Goal: Task Accomplishment & Management: Use online tool/utility

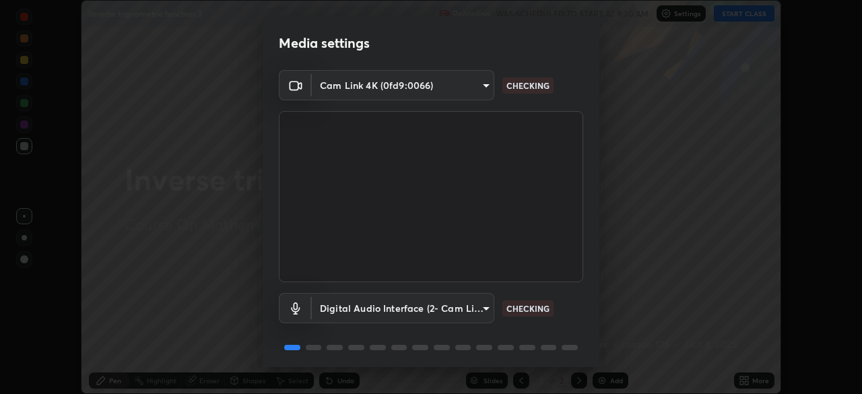
scroll to position [48, 0]
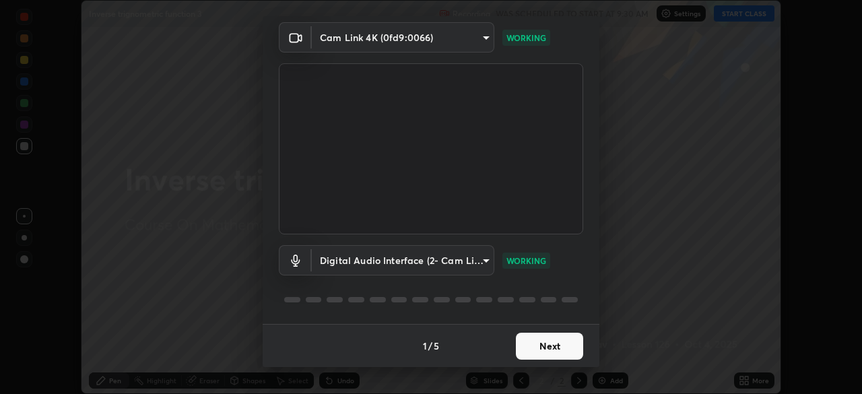
click at [546, 351] on button "Next" at bounding box center [549, 346] width 67 height 27
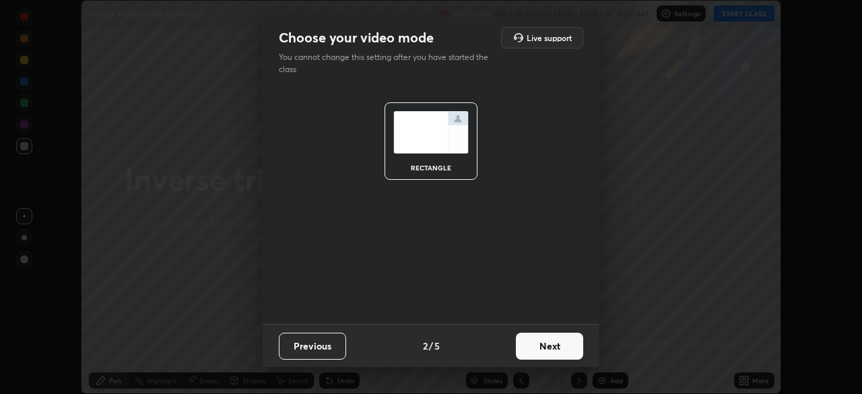
scroll to position [0, 0]
click at [545, 349] on button "Next" at bounding box center [549, 346] width 67 height 27
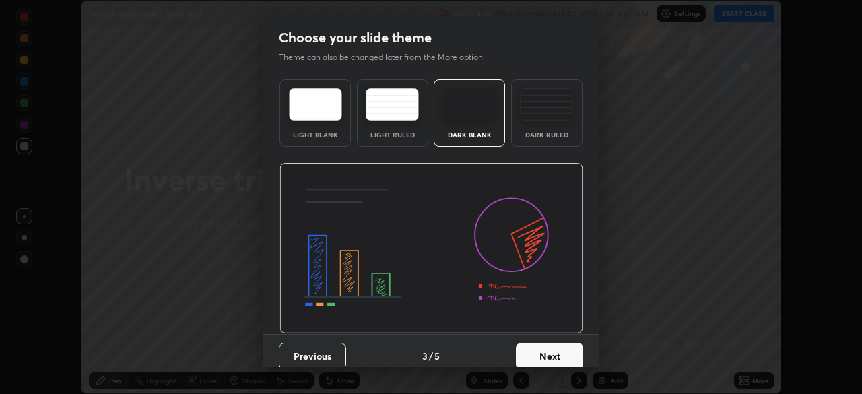
click at [543, 349] on button "Next" at bounding box center [549, 356] width 67 height 27
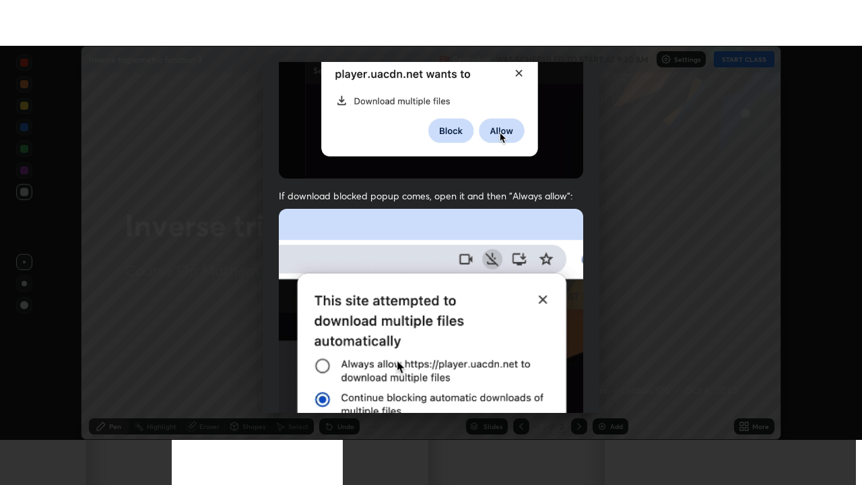
scroll to position [322, 0]
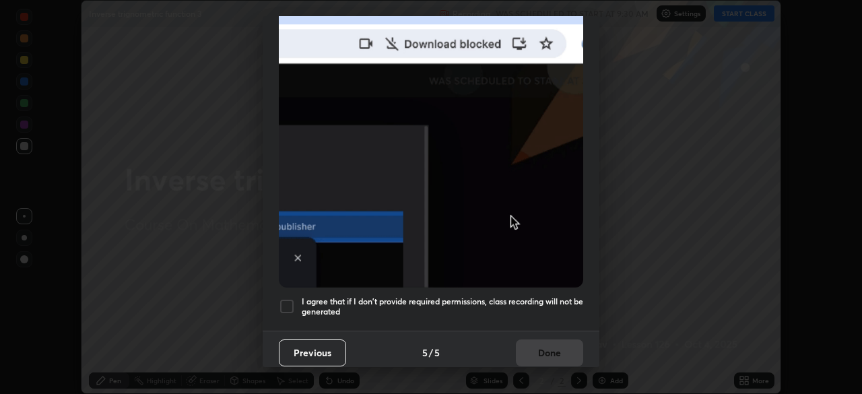
click at [530, 296] on h5 "I agree that if I don't provide required permissions, class recording will not …" at bounding box center [442, 306] width 281 height 21
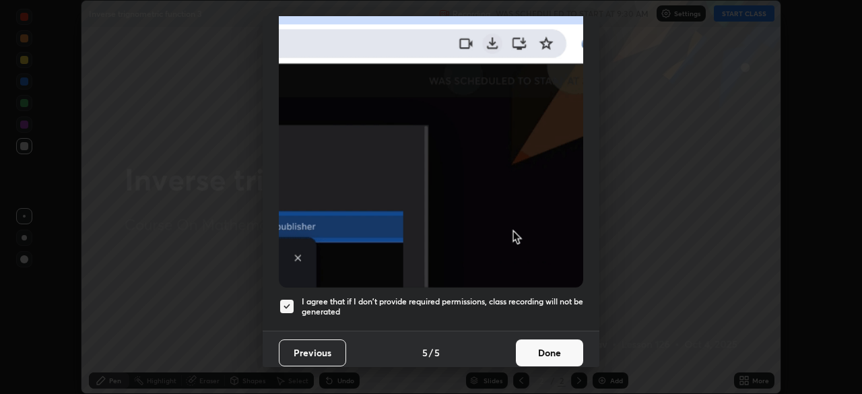
click at [541, 341] on button "Done" at bounding box center [549, 352] width 67 height 27
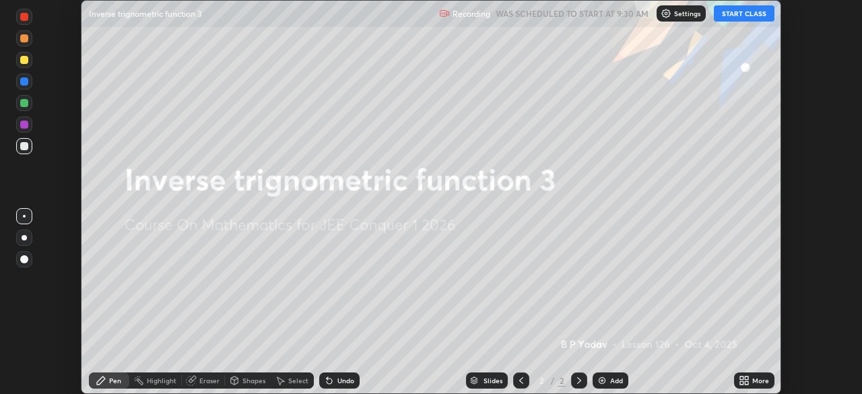
click at [754, 380] on div "More" at bounding box center [760, 380] width 17 height 7
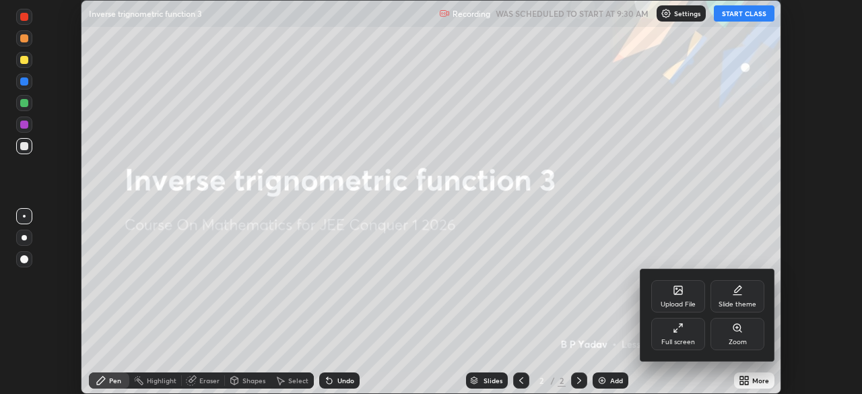
click at [679, 335] on div "Full screen" at bounding box center [678, 334] width 54 height 32
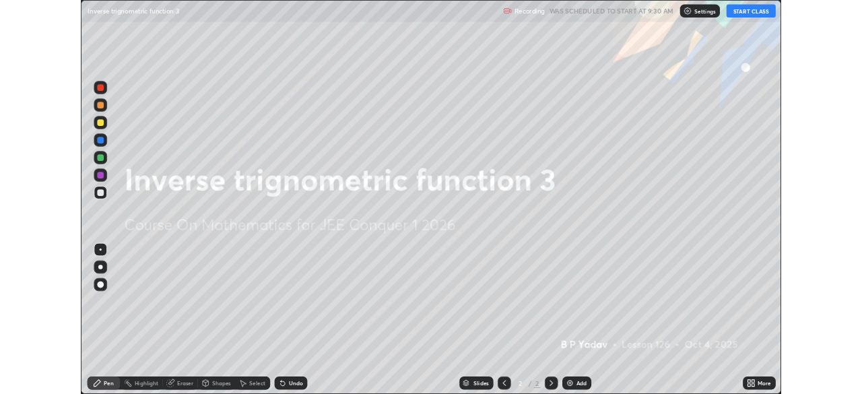
scroll to position [485, 862]
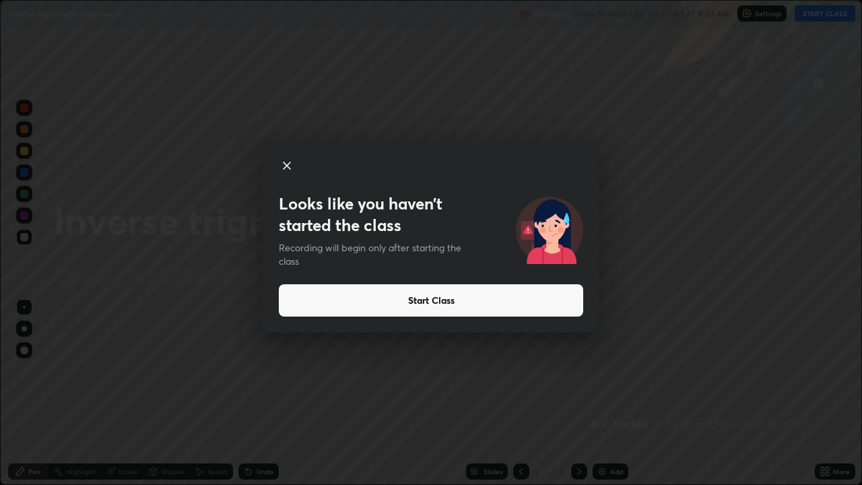
click at [473, 306] on button "Start Class" at bounding box center [431, 300] width 304 height 32
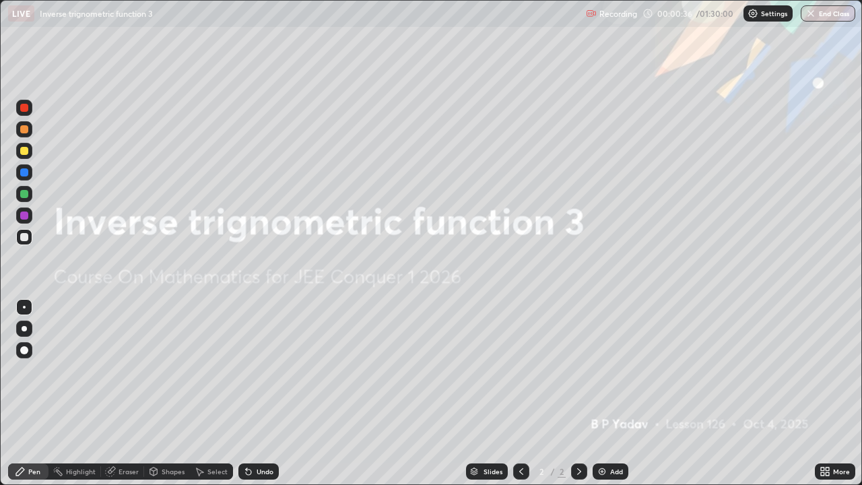
click at [601, 393] on img at bounding box center [602, 471] width 11 height 11
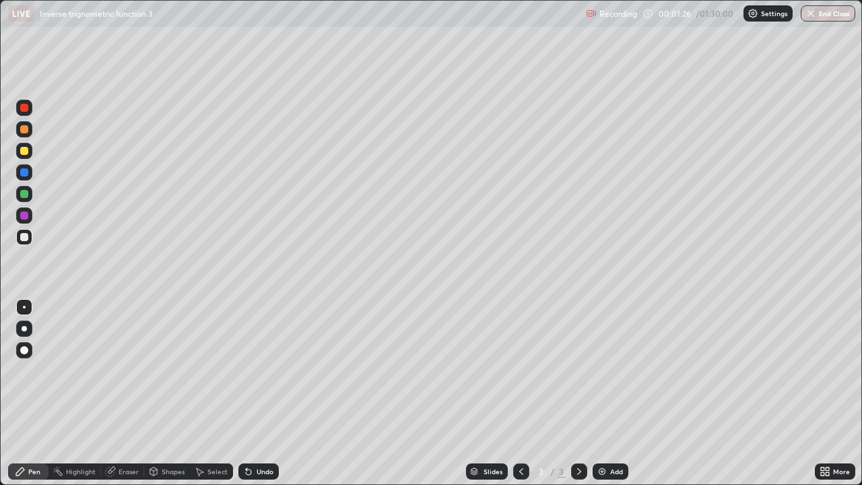
click at [24, 195] on div at bounding box center [24, 194] width 8 height 8
click at [24, 129] on div at bounding box center [24, 129] width 8 height 8
click at [260, 393] on div "Undo" at bounding box center [258, 471] width 40 height 16
click at [261, 393] on div "Undo" at bounding box center [265, 471] width 17 height 7
click at [127, 393] on div "Eraser" at bounding box center [128, 471] width 20 height 7
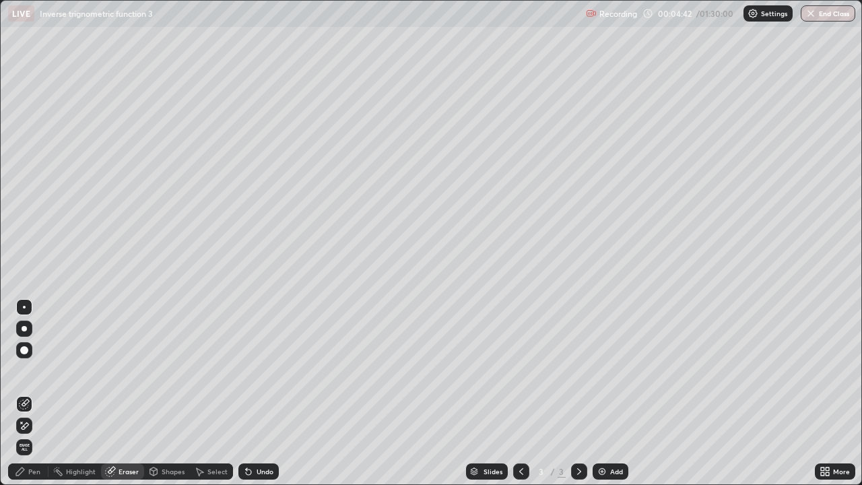
click at [30, 393] on div "Pen" at bounding box center [34, 471] width 12 height 7
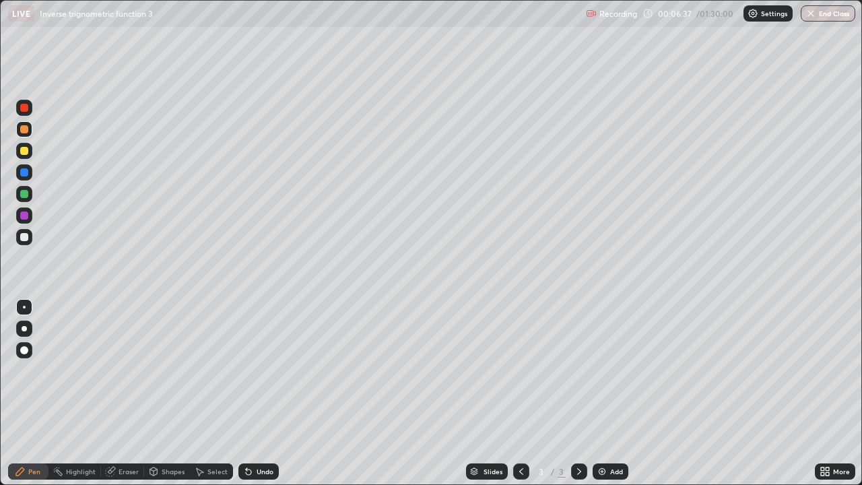
click at [719, 393] on div "Slides 3 / 3 Add" at bounding box center [547, 471] width 536 height 27
click at [736, 393] on div "Slides 3 / 3 Add" at bounding box center [547, 471] width 536 height 27
click at [768, 393] on div "Slides 3 / 3 Add" at bounding box center [547, 471] width 536 height 27
click at [780, 393] on div "Slides 3 / 3 Add" at bounding box center [547, 471] width 536 height 27
click at [844, 393] on div "More" at bounding box center [835, 471] width 40 height 27
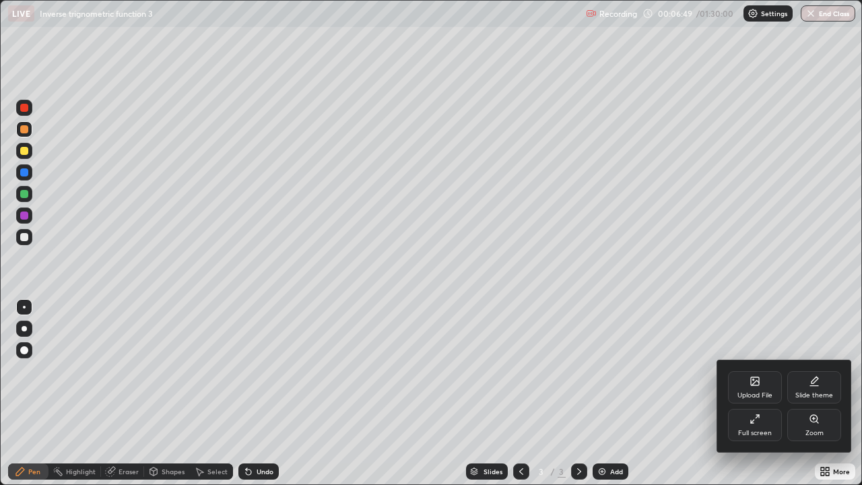
click at [844, 349] on div at bounding box center [431, 242] width 862 height 485
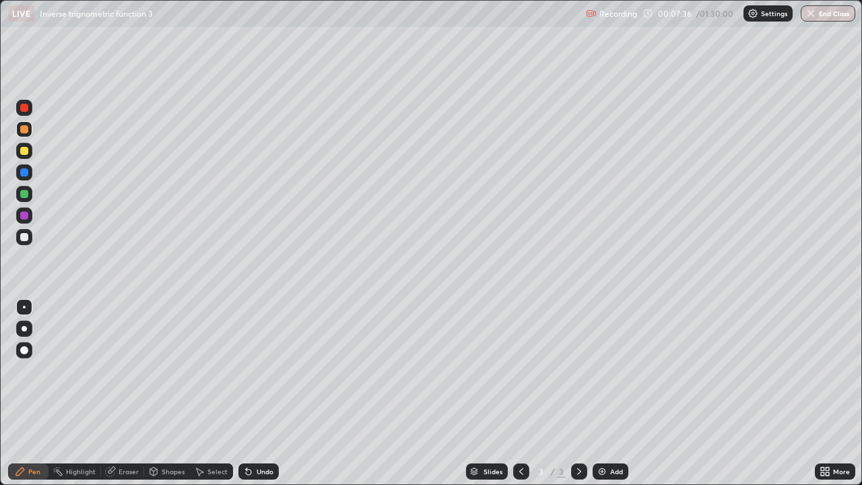
click at [597, 393] on img at bounding box center [602, 471] width 11 height 11
click at [265, 393] on div "Undo" at bounding box center [265, 471] width 17 height 7
click at [270, 393] on div "Undo" at bounding box center [265, 471] width 17 height 7
click at [269, 393] on div "Undo" at bounding box center [265, 471] width 17 height 7
click at [27, 197] on div at bounding box center [24, 194] width 8 height 8
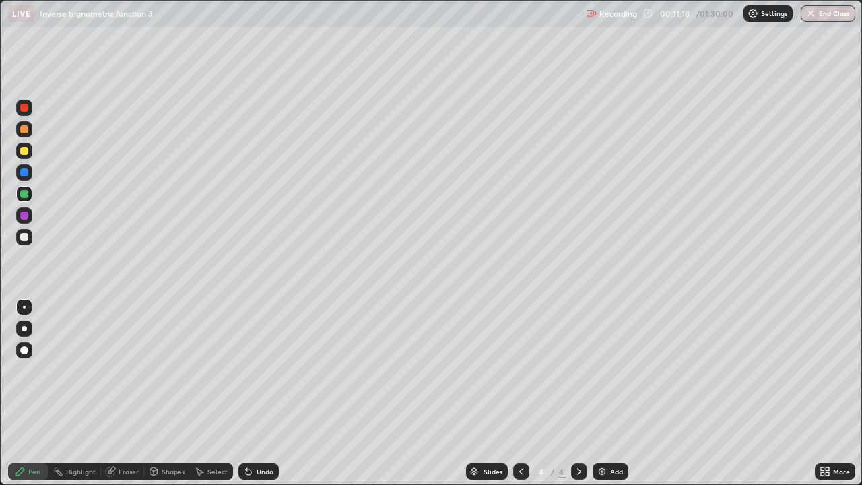
click at [597, 393] on img at bounding box center [602, 471] width 11 height 11
click at [22, 238] on div at bounding box center [24, 237] width 8 height 8
click at [271, 393] on div "Undo" at bounding box center [258, 471] width 40 height 16
click at [269, 393] on div "Undo" at bounding box center [265, 471] width 17 height 7
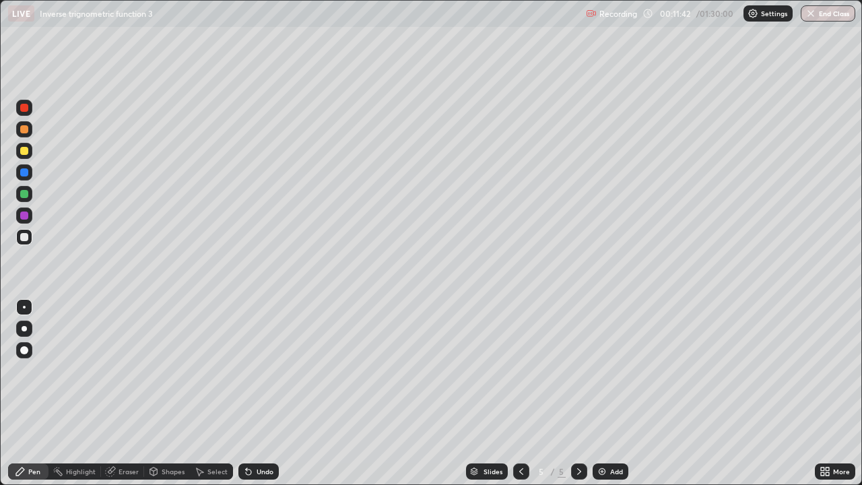
click at [267, 393] on div "Undo" at bounding box center [265, 471] width 17 height 7
click at [262, 393] on div "Undo" at bounding box center [265, 471] width 17 height 7
click at [263, 393] on div "Undo" at bounding box center [265, 471] width 17 height 7
click at [599, 393] on img at bounding box center [602, 471] width 11 height 11
click at [24, 129] on div at bounding box center [24, 129] width 8 height 8
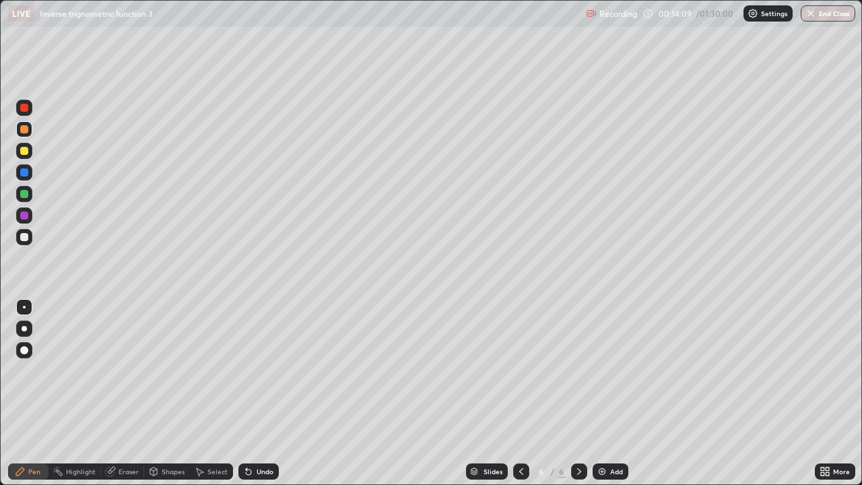
click at [265, 393] on div "Undo" at bounding box center [265, 471] width 17 height 7
click at [262, 393] on div "Undo" at bounding box center [265, 471] width 17 height 7
click at [28, 195] on div at bounding box center [24, 194] width 8 height 8
click at [24, 234] on div at bounding box center [24, 237] width 8 height 8
click at [263, 393] on div "Undo" at bounding box center [265, 471] width 17 height 7
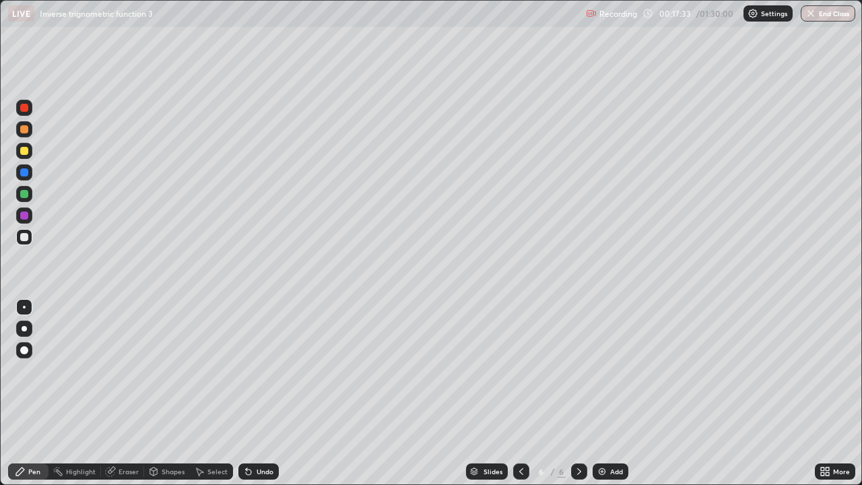
click at [599, 393] on div "Add" at bounding box center [610, 471] width 36 height 16
click at [263, 393] on div "Undo" at bounding box center [265, 471] width 17 height 7
click at [347, 393] on div "Slides 7 / 7 Add" at bounding box center [547, 471] width 536 height 27
click at [397, 393] on div "Slides 7 / 7 Add" at bounding box center [547, 471] width 536 height 27
click at [599, 393] on img at bounding box center [602, 471] width 11 height 11
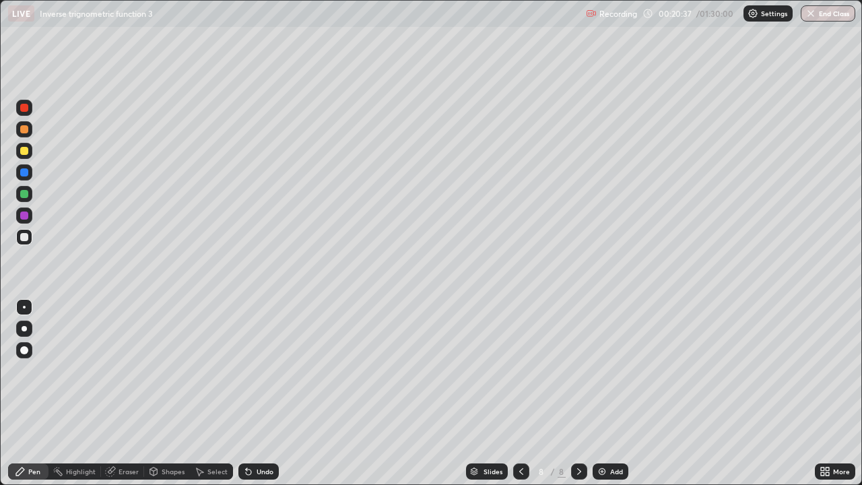
click at [266, 393] on div "Undo" at bounding box center [258, 471] width 40 height 16
click at [262, 393] on div "Undo" at bounding box center [265, 471] width 17 height 7
click at [599, 393] on img at bounding box center [602, 471] width 11 height 11
click at [25, 129] on div at bounding box center [24, 129] width 8 height 8
click at [23, 242] on div at bounding box center [24, 237] width 16 height 16
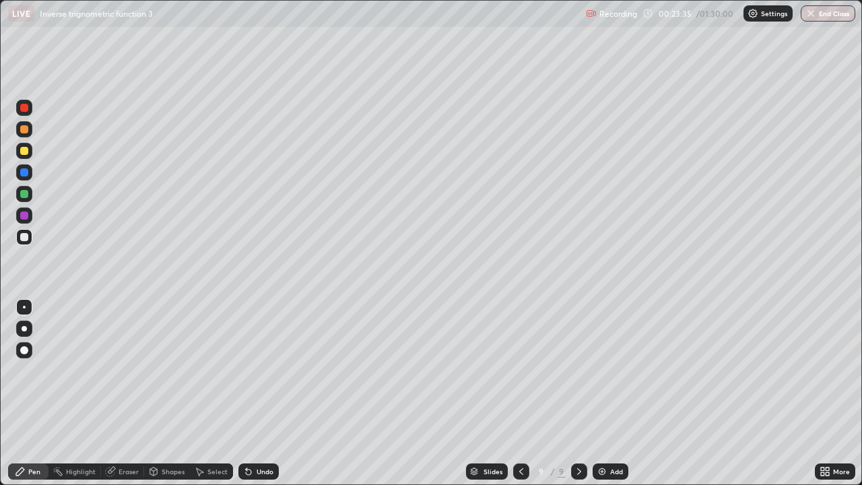
click at [601, 393] on img at bounding box center [602, 471] width 11 height 11
click at [597, 393] on img at bounding box center [602, 471] width 11 height 11
click at [520, 393] on icon at bounding box center [521, 471] width 11 height 11
click at [521, 393] on div at bounding box center [521, 471] width 16 height 16
click at [522, 393] on div at bounding box center [521, 471] width 16 height 16
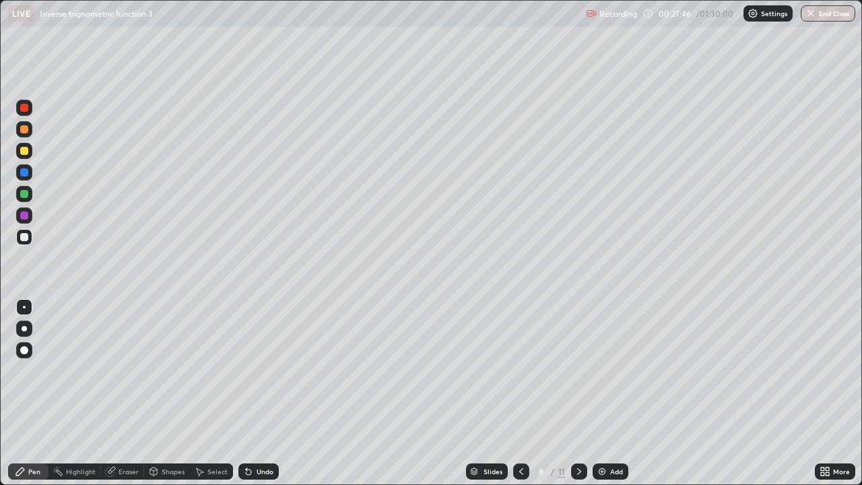
click at [519, 393] on icon at bounding box center [521, 471] width 11 height 11
click at [517, 393] on div at bounding box center [521, 471] width 16 height 16
click at [578, 393] on icon at bounding box center [579, 471] width 11 height 11
click at [584, 393] on div at bounding box center [579, 471] width 16 height 16
click at [520, 393] on icon at bounding box center [521, 471] width 11 height 11
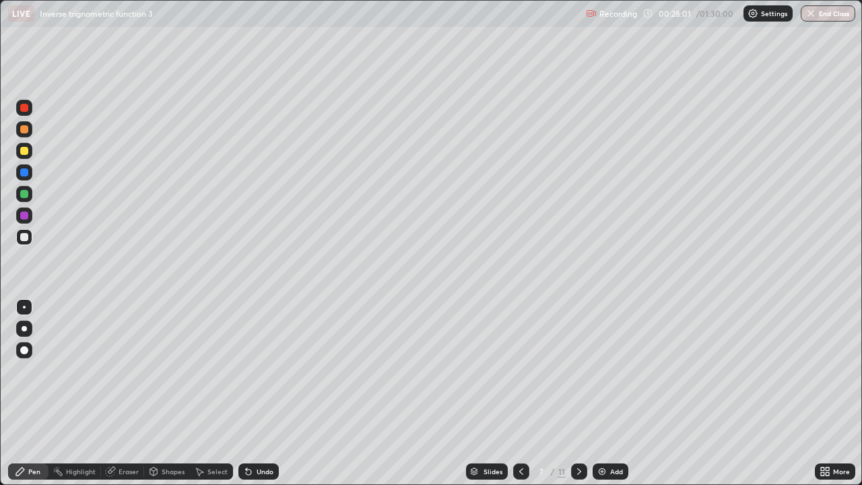
click at [579, 393] on icon at bounding box center [579, 471] width 11 height 11
click at [575, 393] on div at bounding box center [579, 471] width 16 height 16
click at [22, 193] on div at bounding box center [24, 194] width 8 height 8
click at [20, 235] on div at bounding box center [24, 237] width 8 height 8
click at [28, 195] on div at bounding box center [24, 194] width 8 height 8
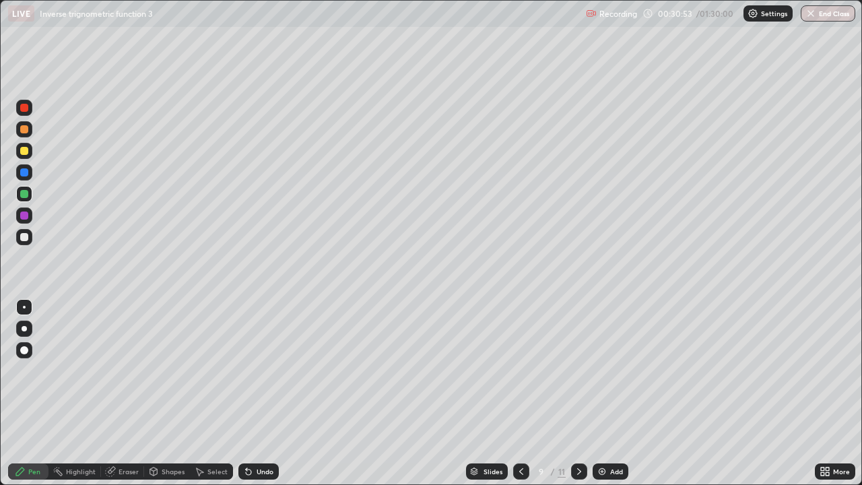
click at [578, 393] on icon at bounding box center [579, 471] width 11 height 11
click at [576, 393] on div at bounding box center [579, 471] width 16 height 16
click at [26, 243] on div at bounding box center [24, 237] width 16 height 16
click at [600, 393] on img at bounding box center [602, 471] width 11 height 11
click at [261, 393] on div "Undo" at bounding box center [265, 471] width 17 height 7
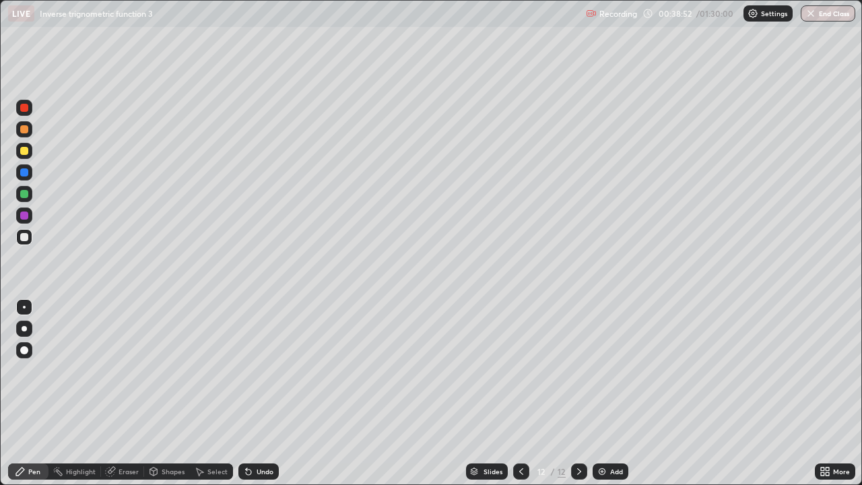
click at [25, 194] on div at bounding box center [24, 194] width 8 height 8
click at [261, 393] on div "Undo" at bounding box center [265, 471] width 17 height 7
click at [259, 393] on div "Undo" at bounding box center [265, 471] width 17 height 7
click at [26, 236] on div at bounding box center [24, 237] width 8 height 8
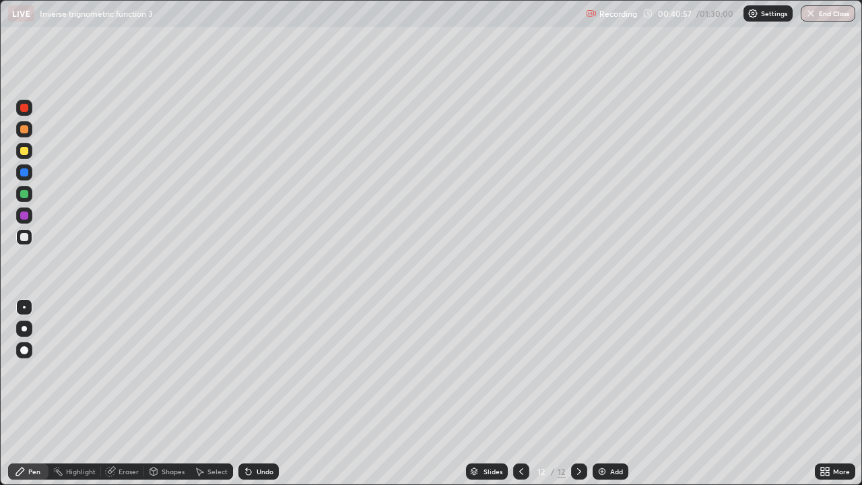
click at [599, 393] on img at bounding box center [602, 471] width 11 height 11
click at [28, 130] on div at bounding box center [24, 129] width 8 height 8
click at [21, 234] on div at bounding box center [24, 237] width 8 height 8
click at [268, 393] on div "Undo" at bounding box center [265, 471] width 17 height 7
click at [267, 393] on div "Undo" at bounding box center [258, 471] width 40 height 16
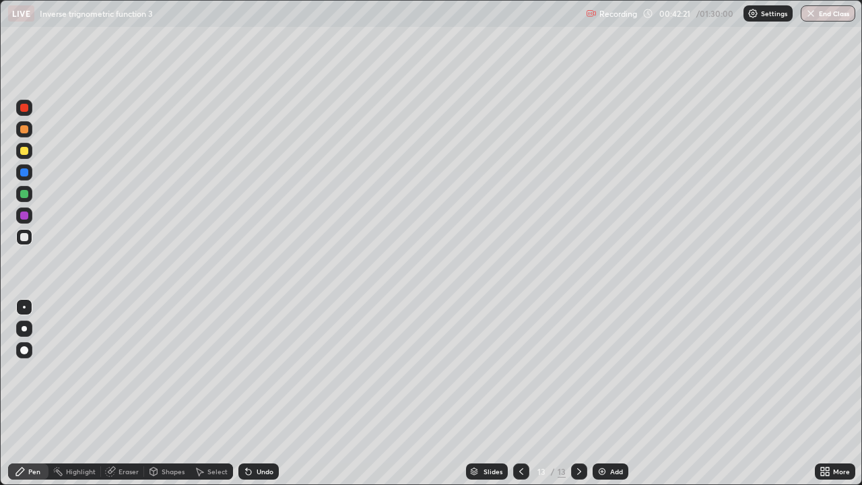
click at [261, 393] on div "Undo" at bounding box center [258, 471] width 40 height 16
click at [617, 393] on div "Add" at bounding box center [616, 471] width 13 height 7
click at [28, 154] on div at bounding box center [24, 151] width 8 height 8
click at [27, 193] on div at bounding box center [24, 194] width 8 height 8
click at [28, 234] on div at bounding box center [24, 237] width 16 height 16
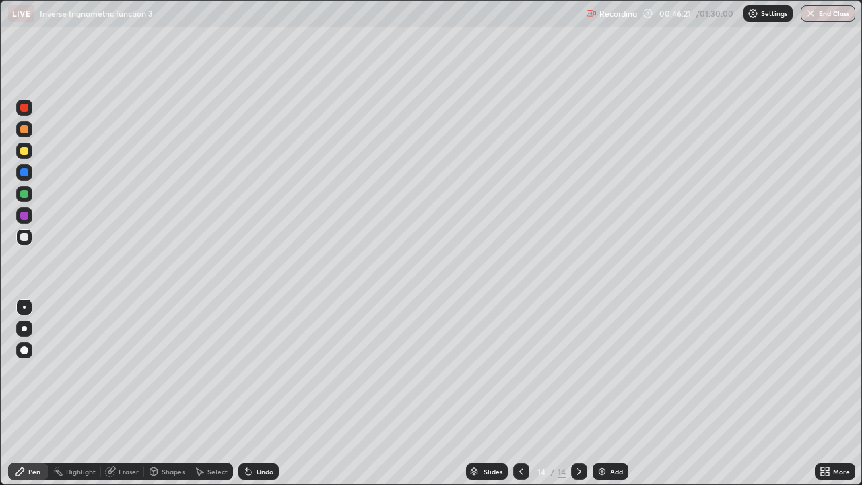
click at [23, 123] on div at bounding box center [24, 129] width 16 height 16
click at [610, 393] on div "Add" at bounding box center [616, 471] width 13 height 7
click at [271, 393] on div "Undo" at bounding box center [265, 471] width 17 height 7
click at [28, 236] on div at bounding box center [24, 237] width 8 height 8
click at [30, 193] on div at bounding box center [24, 194] width 16 height 16
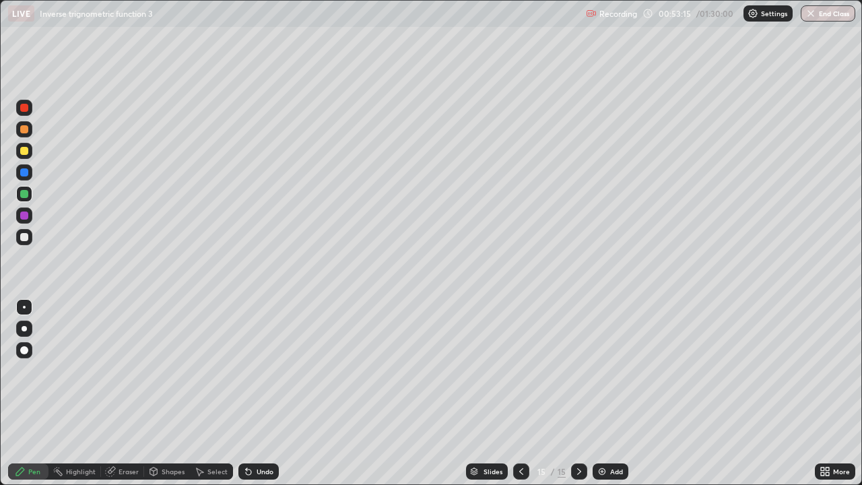
click at [599, 393] on img at bounding box center [602, 471] width 11 height 11
click at [260, 393] on div "Undo" at bounding box center [265, 471] width 17 height 7
click at [24, 132] on div at bounding box center [24, 129] width 8 height 8
click at [25, 236] on div at bounding box center [24, 237] width 8 height 8
click at [257, 393] on div "Undo" at bounding box center [265, 471] width 17 height 7
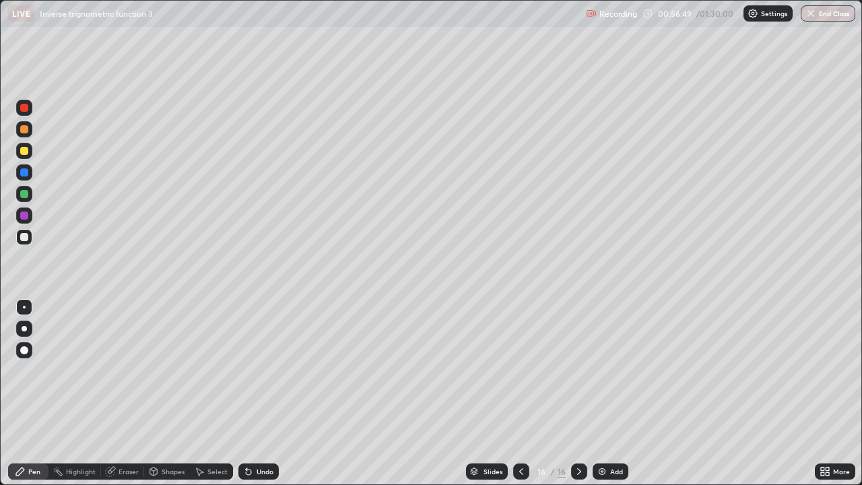
click at [258, 393] on div "Undo" at bounding box center [265, 471] width 17 height 7
click at [257, 393] on div "Undo" at bounding box center [265, 471] width 17 height 7
click at [254, 393] on div "Undo" at bounding box center [258, 471] width 40 height 16
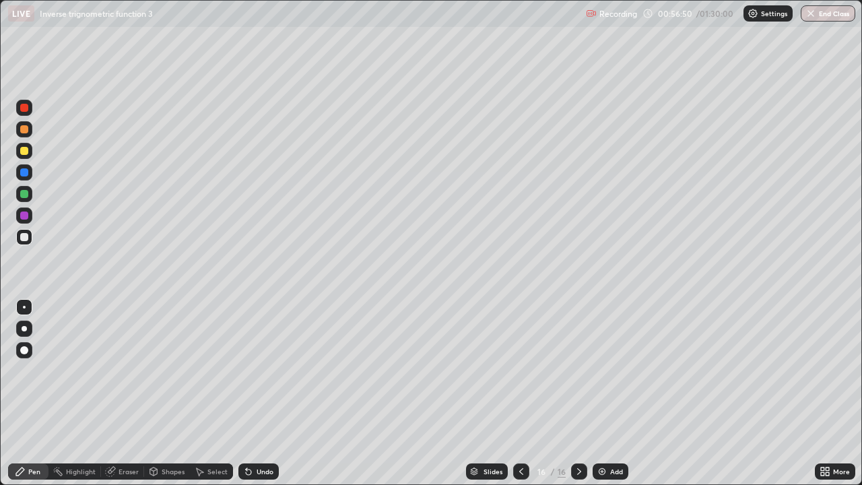
click at [253, 393] on div "Undo" at bounding box center [258, 471] width 40 height 16
click at [252, 393] on div "Undo" at bounding box center [258, 471] width 40 height 16
click at [251, 393] on icon at bounding box center [248, 471] width 11 height 11
click at [250, 393] on icon at bounding box center [248, 471] width 11 height 11
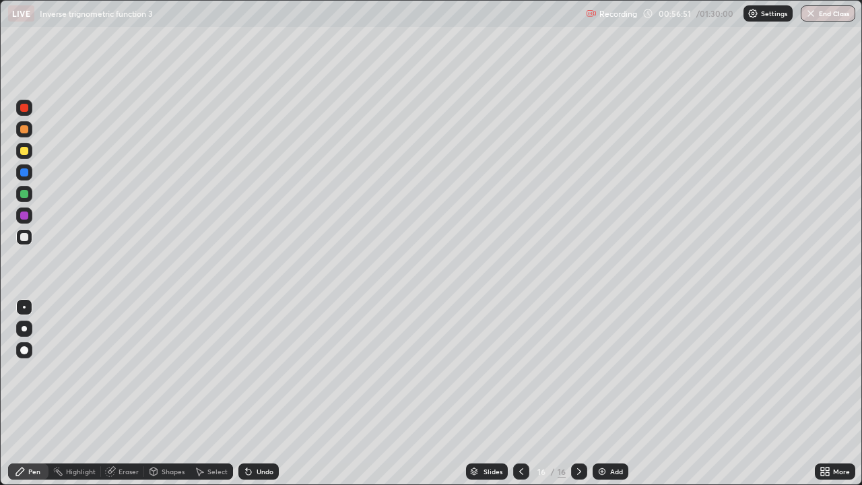
click at [246, 393] on icon at bounding box center [246, 468] width 1 height 1
click at [250, 393] on icon at bounding box center [248, 471] width 11 height 11
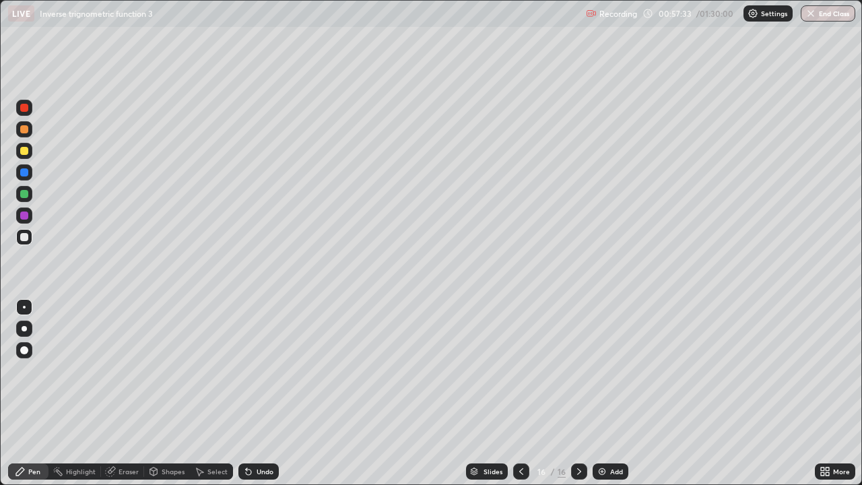
click at [259, 393] on div "Undo" at bounding box center [258, 471] width 40 height 16
click at [253, 393] on div "Undo" at bounding box center [258, 471] width 40 height 16
click at [260, 393] on div "Undo" at bounding box center [265, 471] width 17 height 7
click at [261, 393] on div "Undo" at bounding box center [265, 471] width 17 height 7
click at [262, 393] on div "Undo" at bounding box center [265, 471] width 17 height 7
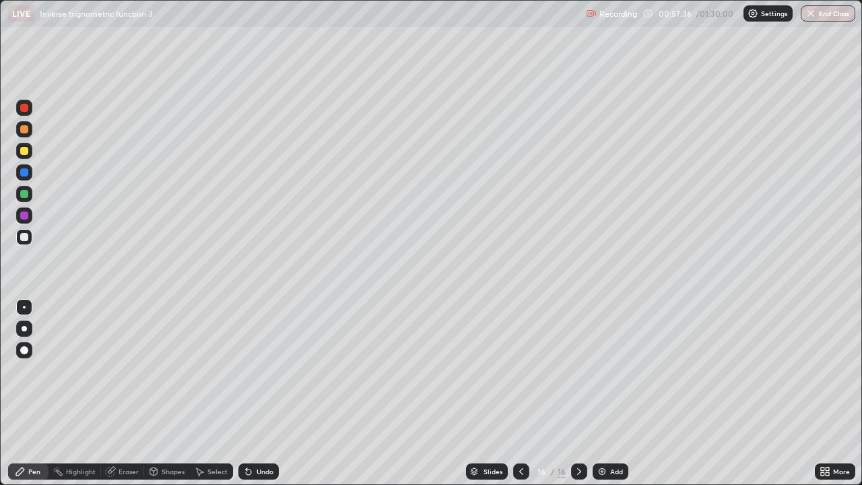
click at [261, 393] on div "Undo" at bounding box center [265, 471] width 17 height 7
click at [267, 393] on div "Undo" at bounding box center [265, 471] width 17 height 7
click at [615, 393] on div "Add" at bounding box center [616, 471] width 13 height 7
click at [26, 195] on div at bounding box center [24, 194] width 8 height 8
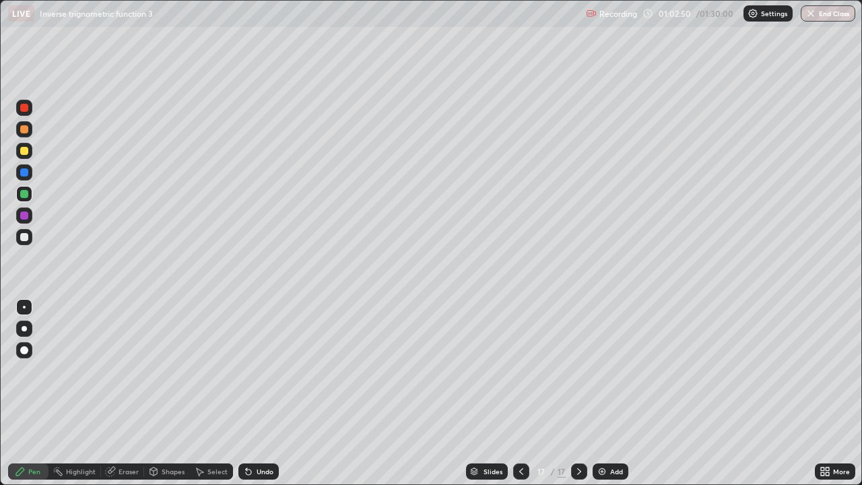
click at [266, 393] on div "Undo" at bounding box center [265, 471] width 17 height 7
click at [264, 393] on div "Undo" at bounding box center [265, 471] width 17 height 7
click at [599, 393] on img at bounding box center [602, 471] width 11 height 11
click at [24, 131] on div at bounding box center [24, 129] width 8 height 8
click at [268, 393] on div "Undo" at bounding box center [265, 471] width 17 height 7
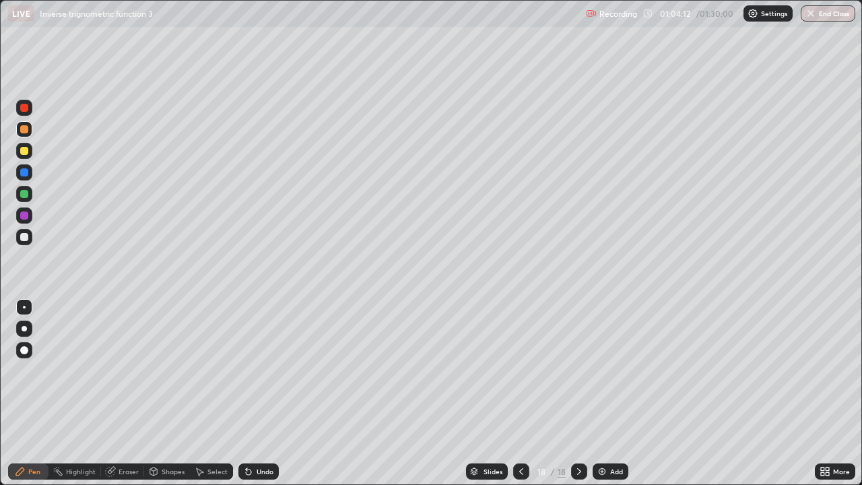
click at [265, 393] on div "Undo" at bounding box center [265, 471] width 17 height 7
click at [26, 237] on div at bounding box center [24, 237] width 8 height 8
click at [26, 197] on div at bounding box center [24, 194] width 8 height 8
click at [24, 150] on div at bounding box center [24, 151] width 8 height 8
click at [267, 393] on div "Undo" at bounding box center [265, 471] width 17 height 7
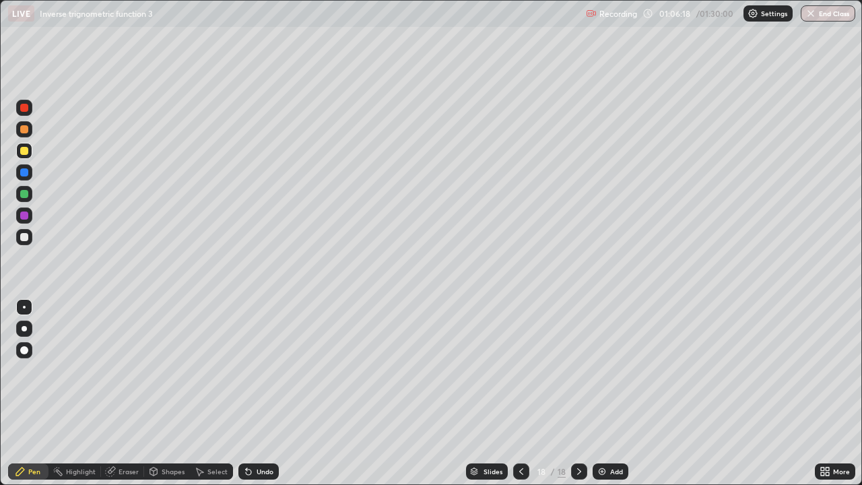
click at [265, 393] on div "Undo" at bounding box center [265, 471] width 17 height 7
click at [131, 393] on div "Eraser" at bounding box center [128, 471] width 20 height 7
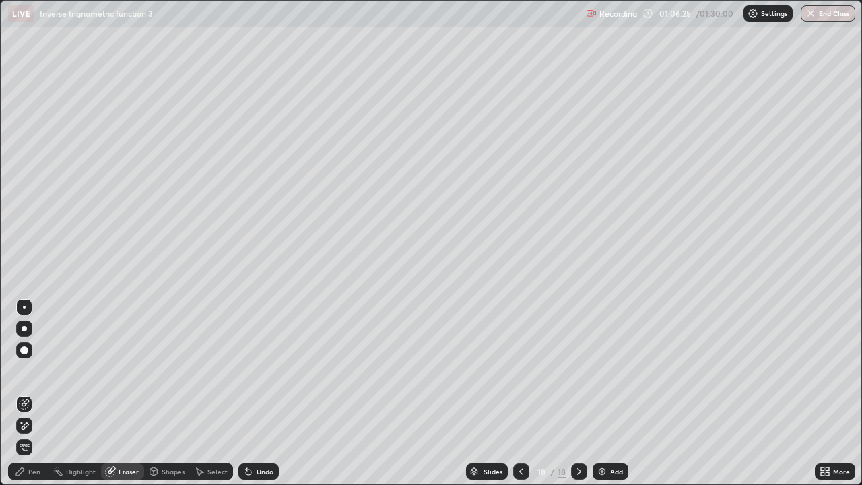
click at [38, 393] on div "Pen" at bounding box center [34, 471] width 12 height 7
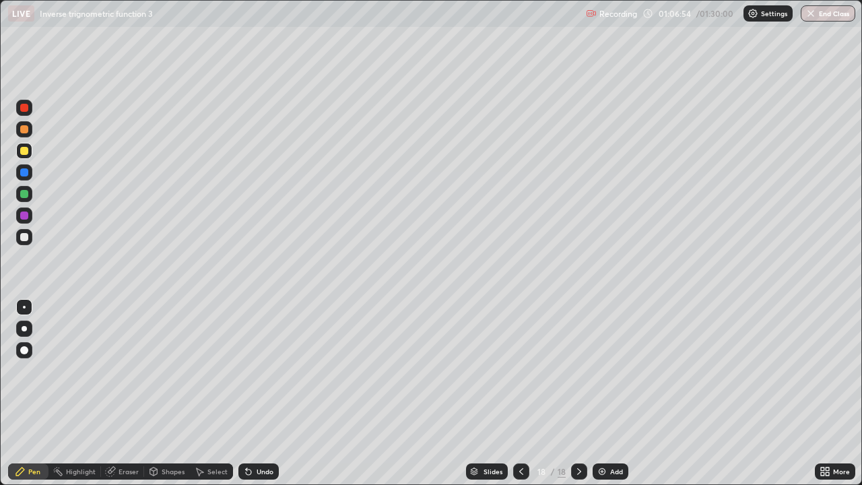
click at [26, 239] on div at bounding box center [24, 237] width 8 height 8
click at [598, 393] on img at bounding box center [602, 471] width 11 height 11
click at [26, 130] on div at bounding box center [24, 129] width 8 height 8
click at [0, 117] on div "Setting up your live class" at bounding box center [431, 242] width 862 height 485
click at [519, 393] on icon at bounding box center [521, 471] width 4 height 7
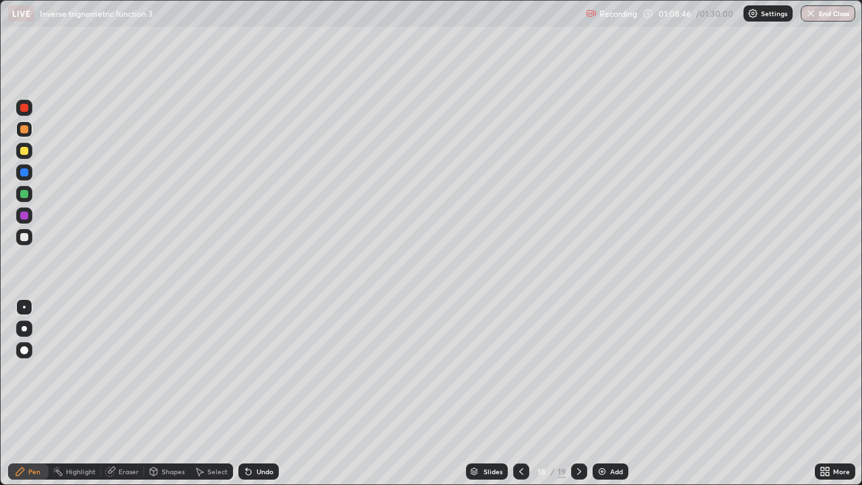
click at [577, 393] on icon at bounding box center [579, 471] width 11 height 11
click at [26, 237] on div at bounding box center [24, 237] width 8 height 8
click at [600, 393] on img at bounding box center [602, 471] width 11 height 11
click at [269, 393] on div "Undo" at bounding box center [265, 471] width 17 height 7
click at [259, 393] on div "Undo" at bounding box center [265, 471] width 17 height 7
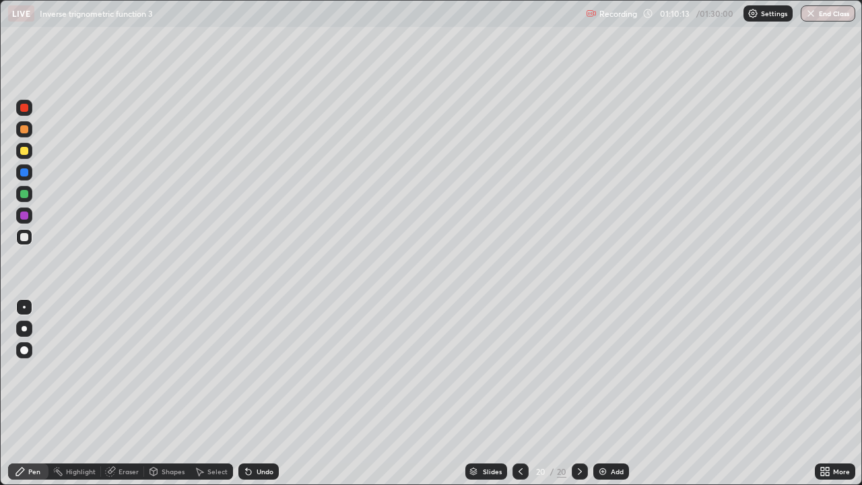
click at [261, 393] on div "Undo" at bounding box center [265, 471] width 17 height 7
click at [260, 393] on div "Undo" at bounding box center [265, 471] width 17 height 7
click at [519, 393] on icon at bounding box center [520, 471] width 11 height 11
click at [520, 393] on icon at bounding box center [520, 471] width 11 height 11
click at [518, 393] on icon at bounding box center [520, 471] width 4 height 7
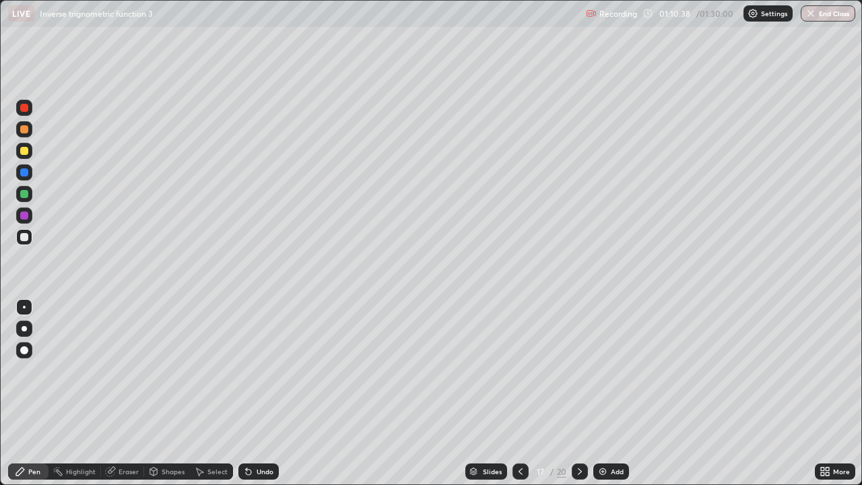
click at [572, 393] on div at bounding box center [580, 471] width 16 height 16
click at [578, 393] on icon at bounding box center [579, 471] width 11 height 11
click at [580, 393] on icon at bounding box center [579, 471] width 11 height 11
click at [518, 393] on icon at bounding box center [520, 471] width 11 height 11
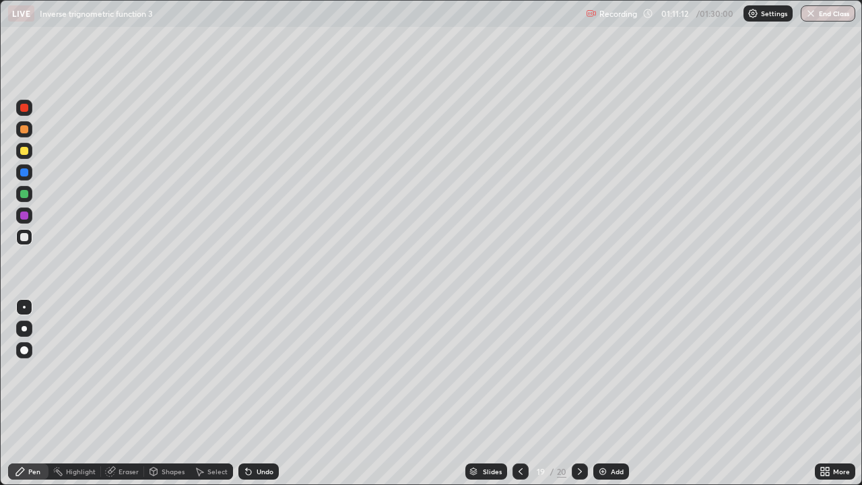
click at [517, 393] on icon at bounding box center [520, 471] width 11 height 11
click at [25, 193] on div at bounding box center [24, 194] width 8 height 8
click at [578, 393] on icon at bounding box center [579, 471] width 11 height 11
click at [577, 393] on icon at bounding box center [579, 471] width 11 height 11
click at [616, 393] on div "Add" at bounding box center [611, 471] width 36 height 16
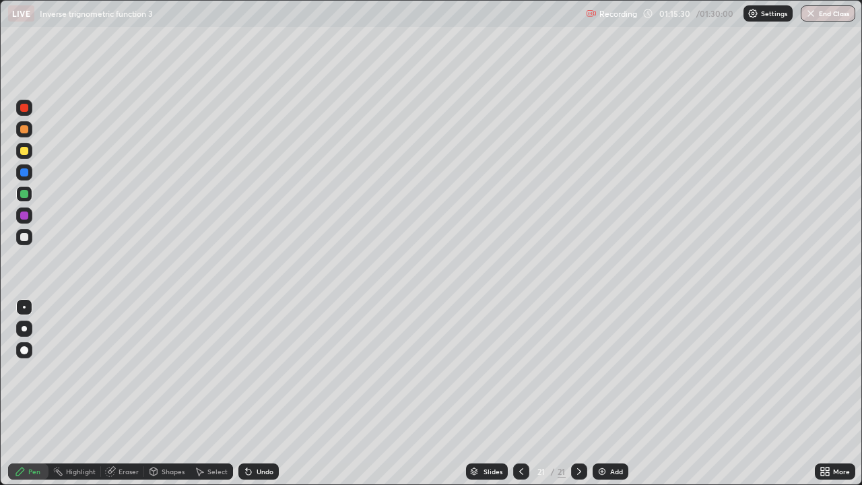
click at [24, 153] on div at bounding box center [24, 151] width 8 height 8
click at [26, 236] on div at bounding box center [24, 237] width 8 height 8
click at [268, 393] on div "Undo" at bounding box center [258, 471] width 40 height 16
click at [25, 194] on div at bounding box center [24, 194] width 8 height 8
click at [127, 393] on div "Eraser" at bounding box center [128, 471] width 20 height 7
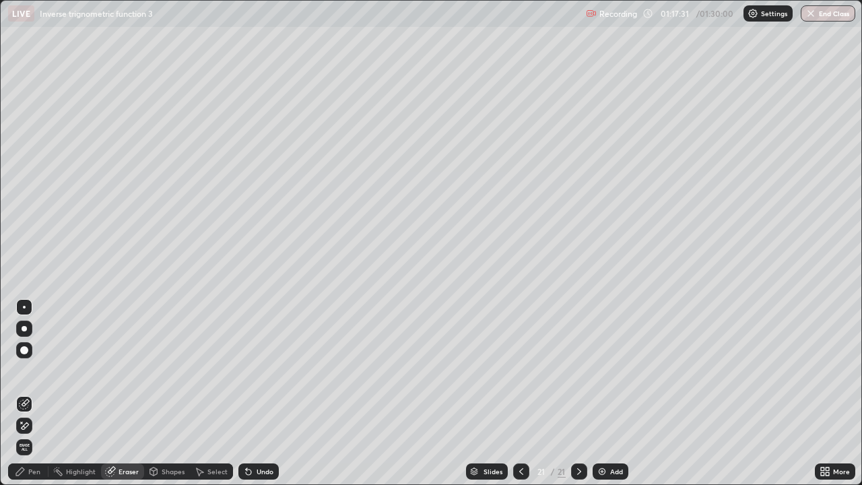
click at [29, 393] on div "Pen" at bounding box center [34, 471] width 12 height 7
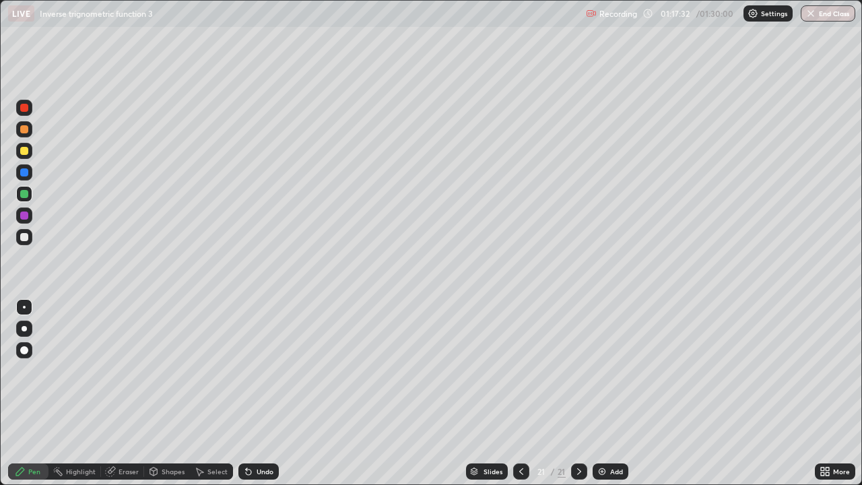
click at [25, 239] on div at bounding box center [24, 237] width 8 height 8
click at [28, 132] on div at bounding box center [24, 129] width 8 height 8
click at [136, 393] on div "Eraser" at bounding box center [128, 471] width 20 height 7
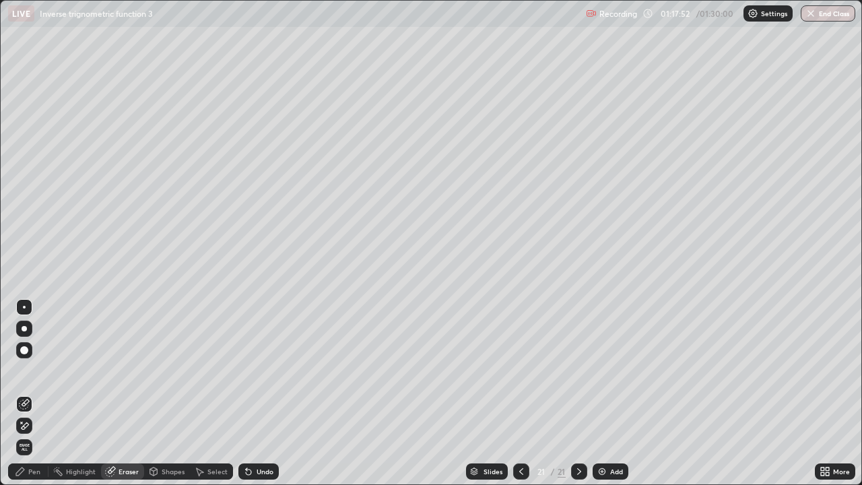
click at [46, 393] on div "Pen" at bounding box center [28, 471] width 40 height 16
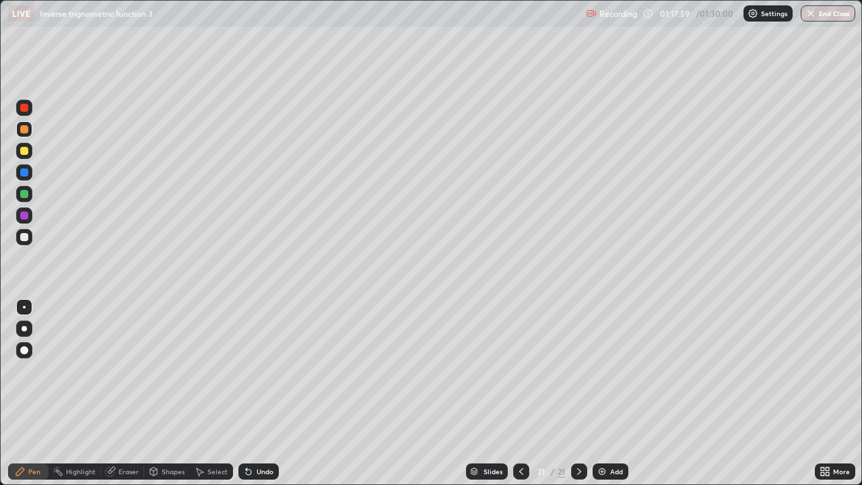
click at [28, 238] on div at bounding box center [24, 237] width 8 height 8
click at [267, 393] on div "Undo" at bounding box center [265, 471] width 17 height 7
click at [267, 393] on div "Undo" at bounding box center [258, 471] width 40 height 16
click at [24, 197] on div at bounding box center [24, 194] width 8 height 8
click at [26, 129] on div at bounding box center [24, 129] width 8 height 8
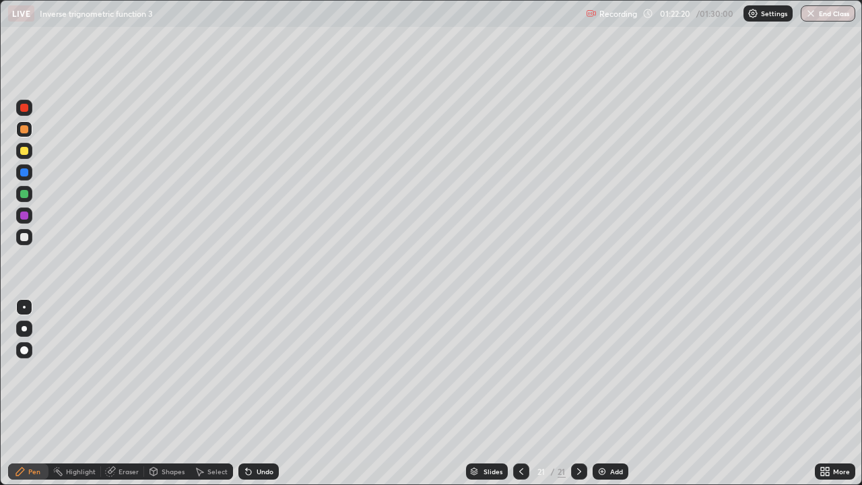
click at [582, 393] on icon at bounding box center [579, 471] width 11 height 11
click at [606, 393] on img at bounding box center [602, 471] width 11 height 11
click at [22, 242] on div at bounding box center [24, 237] width 16 height 16
click at [27, 131] on div at bounding box center [24, 129] width 8 height 8
click at [262, 393] on div "Undo" at bounding box center [265, 471] width 17 height 7
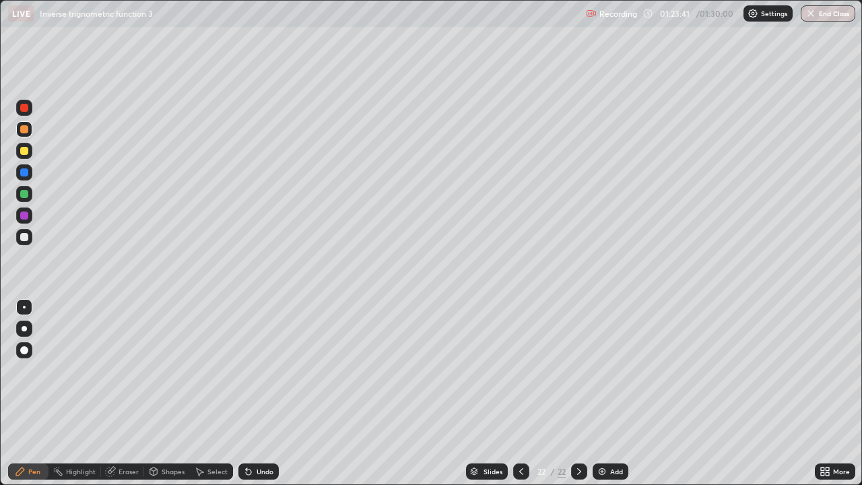
click at [28, 238] on div at bounding box center [24, 237] width 8 height 8
click at [25, 191] on div at bounding box center [24, 194] width 8 height 8
click at [598, 393] on img at bounding box center [602, 471] width 11 height 11
click at [29, 237] on div at bounding box center [24, 237] width 16 height 16
click at [267, 393] on div "Undo" at bounding box center [265, 471] width 17 height 7
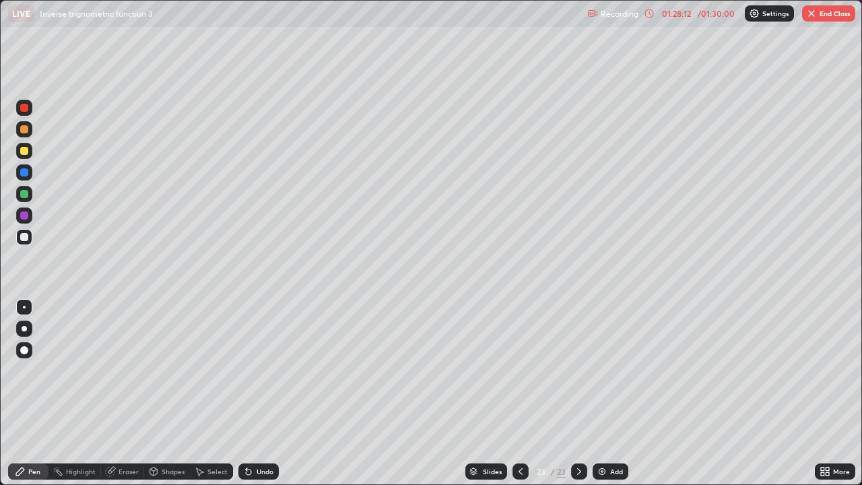
click at [256, 393] on div "Undo" at bounding box center [258, 471] width 40 height 16
click at [265, 393] on div "Undo" at bounding box center [265, 471] width 17 height 7
click at [24, 197] on div at bounding box center [24, 194] width 8 height 8
click at [123, 393] on div "Eraser" at bounding box center [128, 471] width 20 height 7
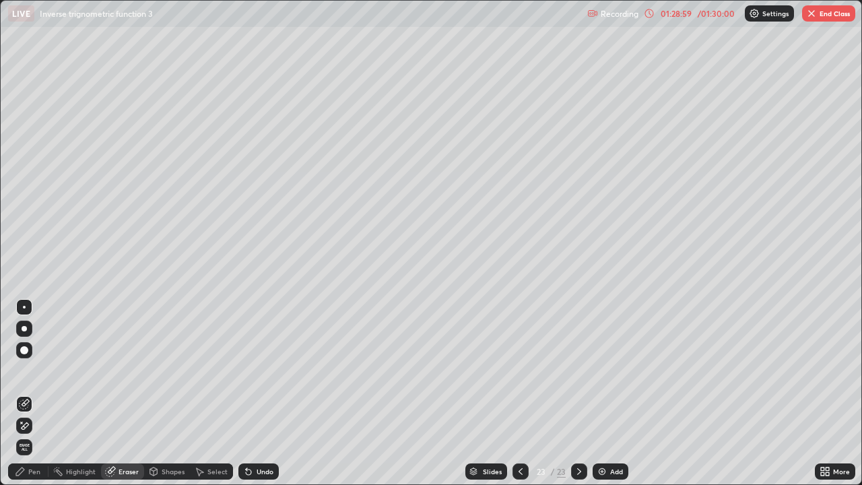
click at [38, 393] on div "Pen" at bounding box center [34, 471] width 12 height 7
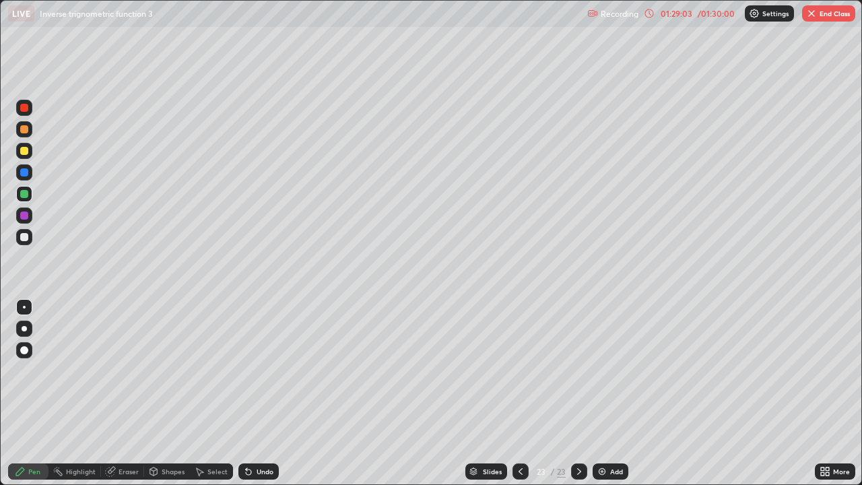
click at [34, 393] on div "Pen" at bounding box center [34, 471] width 12 height 7
click at [17, 235] on div at bounding box center [24, 237] width 16 height 16
click at [129, 393] on div "Eraser" at bounding box center [128, 471] width 20 height 7
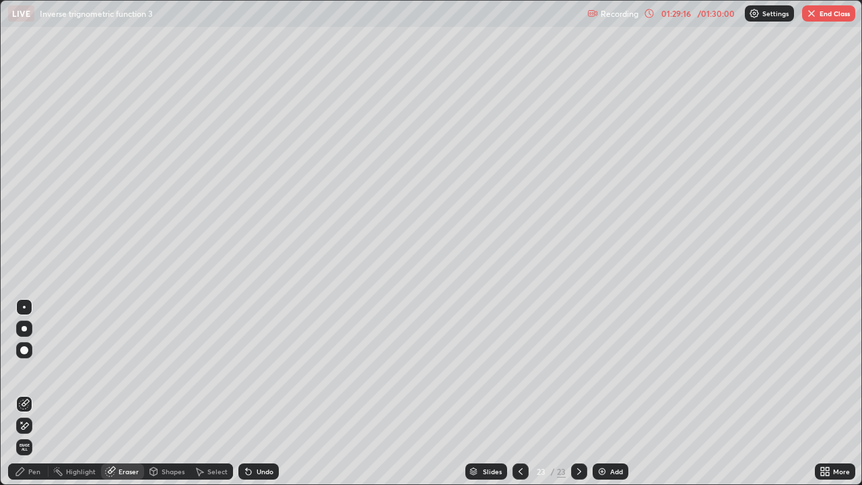
click at [37, 393] on div "Pen" at bounding box center [28, 471] width 40 height 16
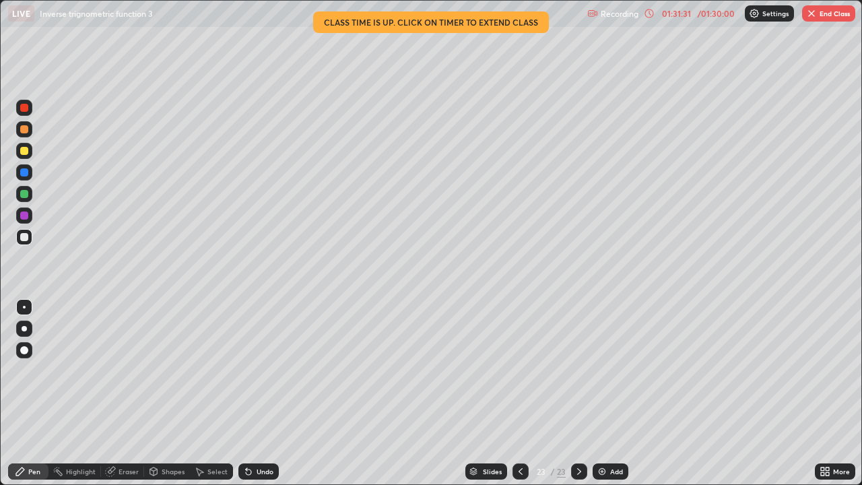
click at [524, 393] on div at bounding box center [520, 471] width 16 height 16
click at [578, 393] on icon at bounding box center [579, 471] width 11 height 11
click at [582, 393] on icon at bounding box center [579, 471] width 11 height 11
click at [578, 393] on icon at bounding box center [579, 471] width 11 height 11
click at [822, 20] on button "End Class" at bounding box center [828, 13] width 53 height 16
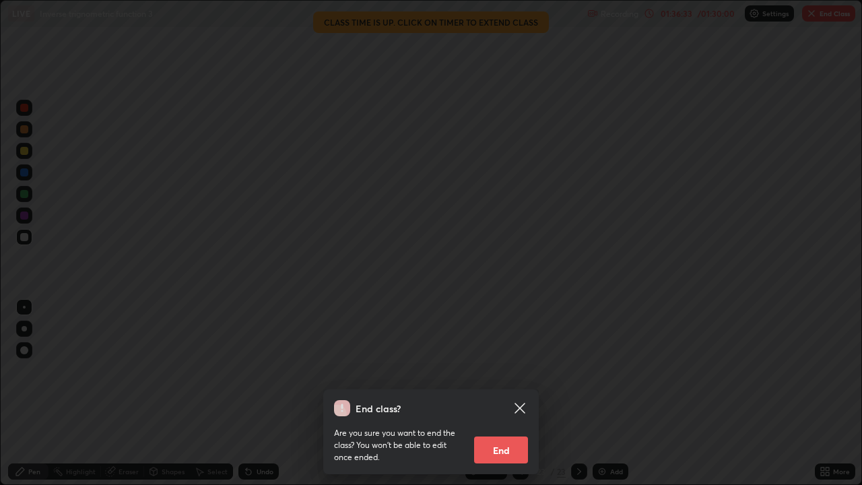
click at [514, 393] on button "End" at bounding box center [501, 449] width 54 height 27
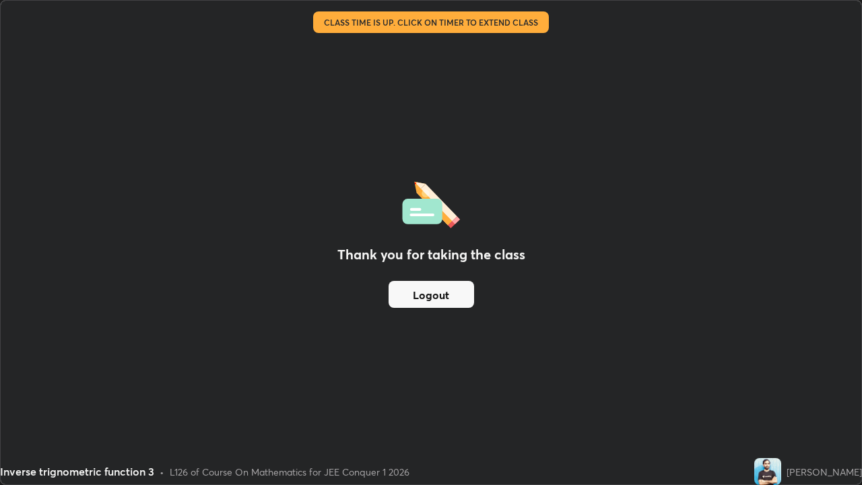
click at [472, 299] on button "Logout" at bounding box center [431, 294] width 86 height 27
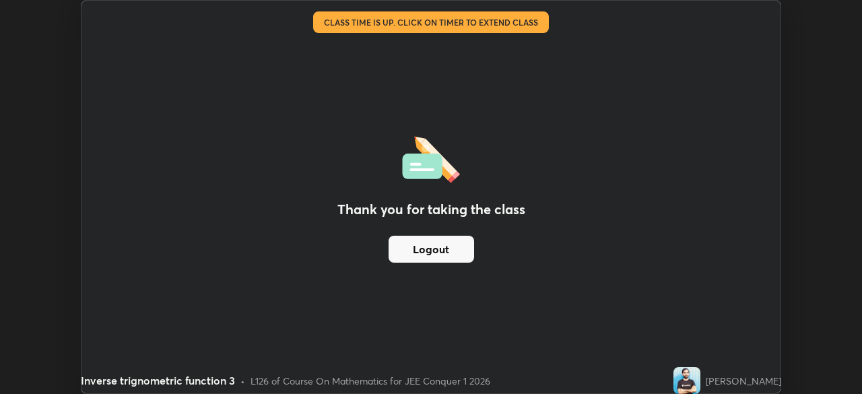
scroll to position [66932, 66464]
